Goal: Book appointment/travel/reservation

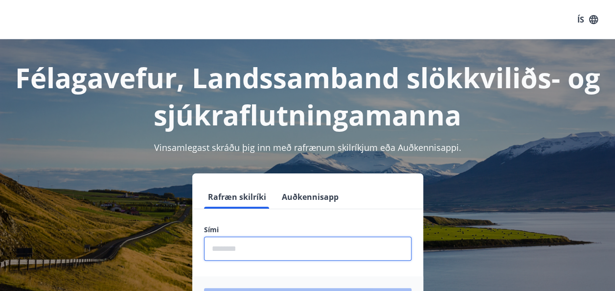
click at [261, 248] on input "phone" at bounding box center [308, 248] width 208 height 24
type input "********"
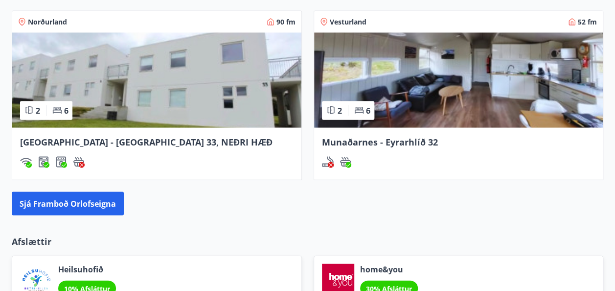
scroll to position [901, 0]
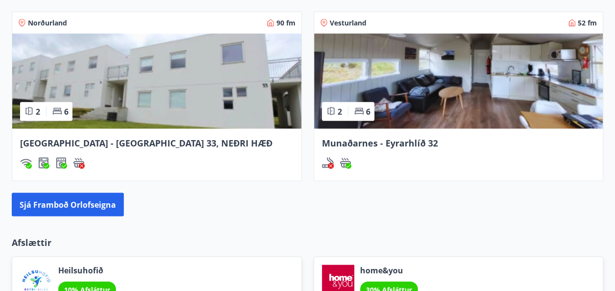
click at [490, 88] on img at bounding box center [458, 80] width 289 height 95
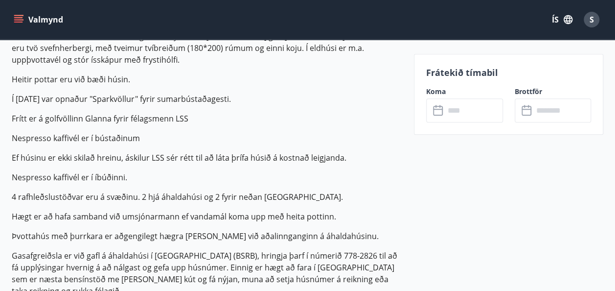
scroll to position [333, 0]
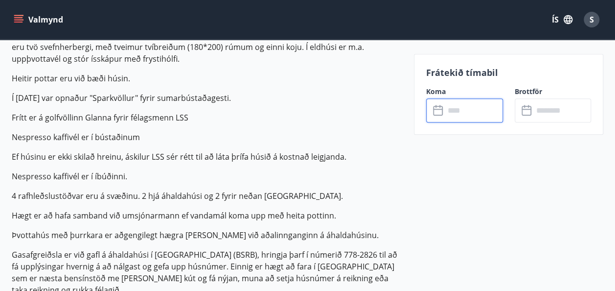
click at [461, 111] on input "text" at bounding box center [474, 110] width 58 height 24
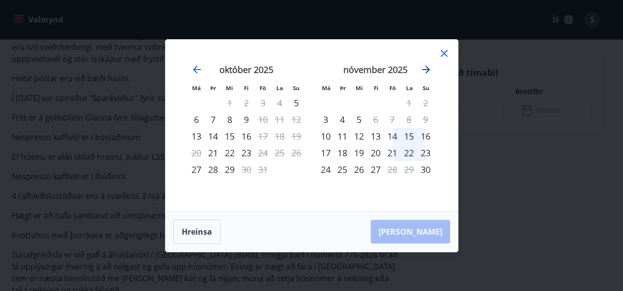
click at [425, 70] on icon "Move forward to switch to the next month." at bounding box center [426, 70] width 8 height 8
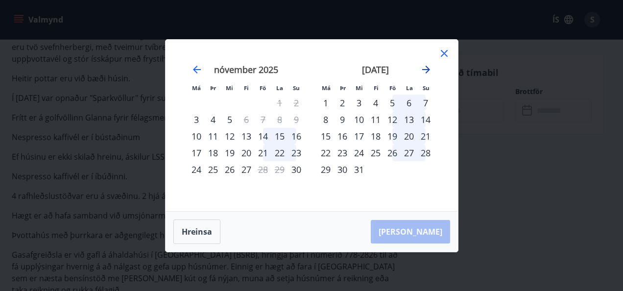
click at [426, 69] on icon "Move forward to switch to the next month." at bounding box center [426, 70] width 8 height 8
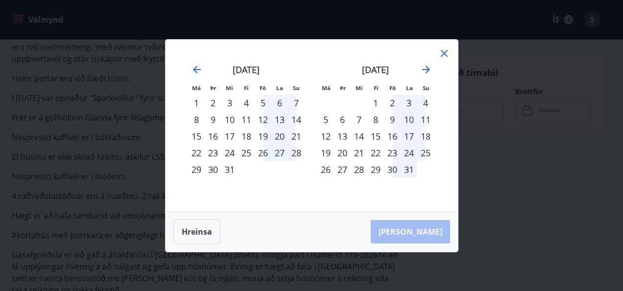
click at [392, 119] on div "9" at bounding box center [392, 119] width 17 height 17
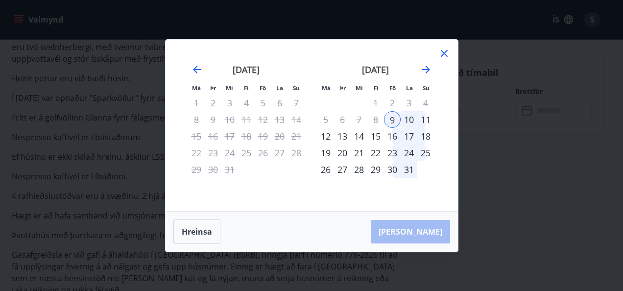
click at [424, 118] on div "11" at bounding box center [425, 119] width 17 height 17
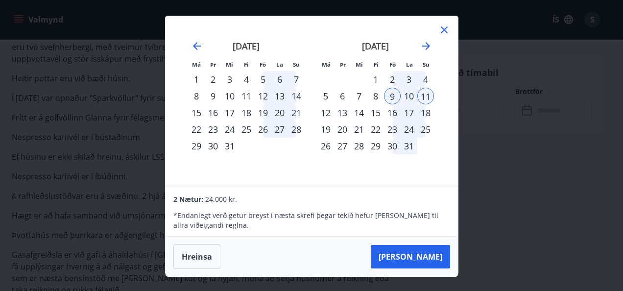
click at [447, 28] on icon at bounding box center [444, 30] width 12 height 12
